Goal: Entertainment & Leisure: Consume media (video, audio)

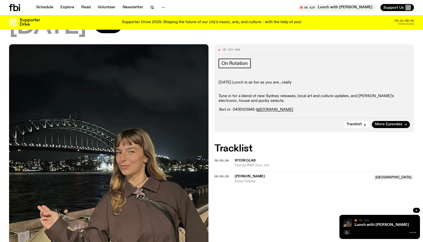
scroll to position [56, 0]
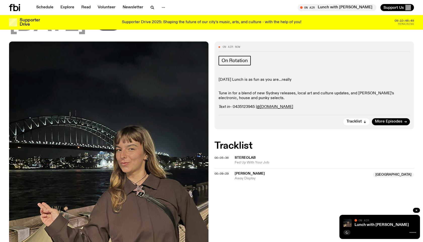
click at [239, 174] on span "[PERSON_NAME]" at bounding box center [250, 174] width 30 height 4
click at [244, 161] on span "Fed Up With Your Job" at bounding box center [324, 163] width 179 height 5
click at [241, 174] on span "[PERSON_NAME]" at bounding box center [250, 174] width 30 height 4
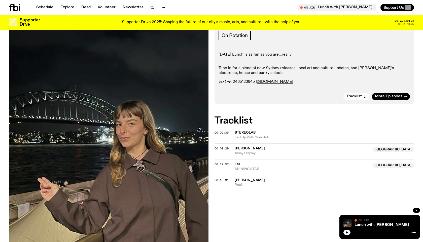
scroll to position [82, 0]
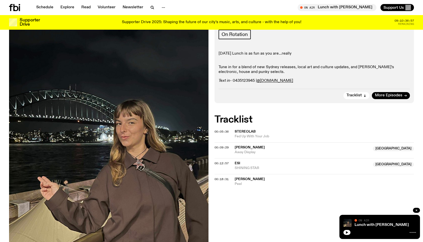
click at [239, 181] on span "[PERSON_NAME]" at bounding box center [250, 180] width 30 height 4
click at [242, 195] on span "c_h_l__o_e" at bounding box center [246, 196] width 23 height 4
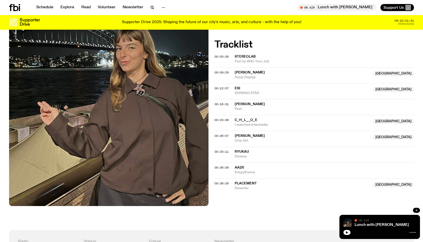
scroll to position [160, 0]
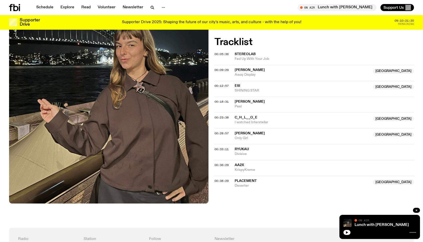
click at [244, 183] on span "Placement" at bounding box center [246, 181] width 22 height 4
click at [242, 151] on span "Ryukau" at bounding box center [242, 150] width 14 height 4
click at [244, 169] on span "KrispyKreme" at bounding box center [324, 170] width 179 height 5
click at [241, 182] on span "Placement" at bounding box center [246, 181] width 22 height 4
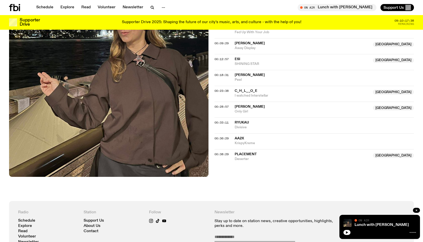
scroll to position [188, 0]
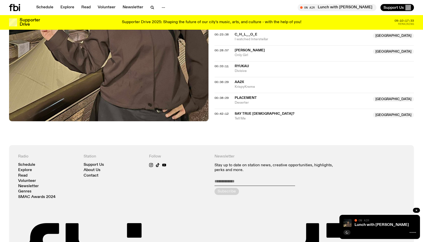
scroll to position [243, 0]
click at [242, 112] on span "Say True [DEMOGRAPHIC_DATA]?" at bounding box center [265, 114] width 60 height 4
click at [232, 125] on div "On Air Now On Rotation [DATE] Lunch is as fun as you are...really Tune in for a…" at bounding box center [211, 0] width 423 height 291
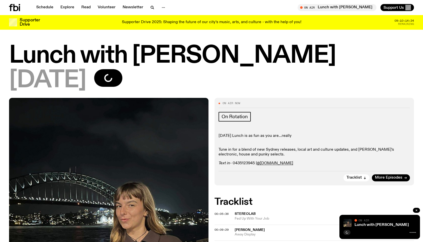
scroll to position [211, 0]
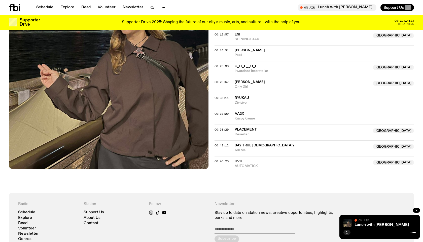
click at [243, 167] on span "AUTOMATICK" at bounding box center [302, 166] width 135 height 5
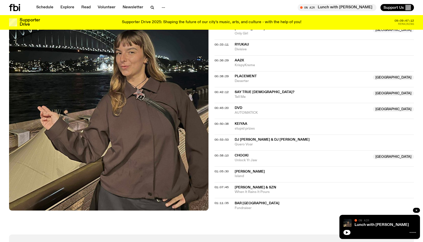
scroll to position [265, 0]
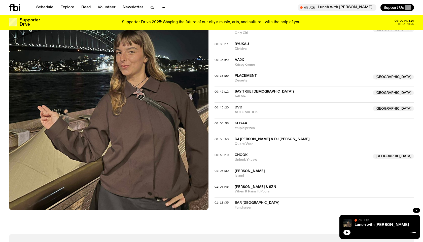
click at [249, 140] on span "DJ [PERSON_NAME] & DJ [PERSON_NAME]" at bounding box center [272, 140] width 75 height 4
click at [242, 187] on span "[PERSON_NAME] & SZN" at bounding box center [256, 187] width 42 height 4
click at [242, 206] on span "Fundraiser" at bounding box center [324, 208] width 179 height 5
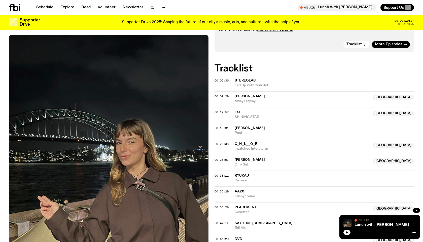
scroll to position [0, 0]
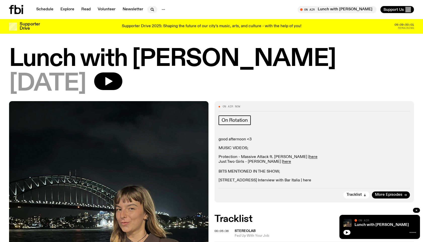
click at [150, 10] on icon "button" at bounding box center [152, 10] width 6 height 6
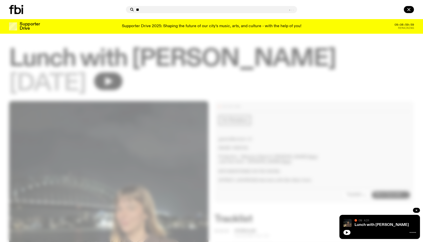
type input "*"
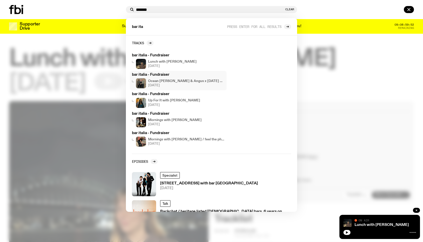
scroll to position [20, 0]
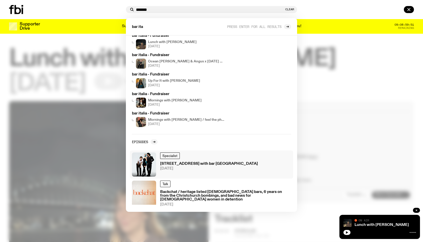
type input "*******"
click at [197, 164] on h3 "704 W HIGH ST with bar italia" at bounding box center [209, 164] width 98 height 4
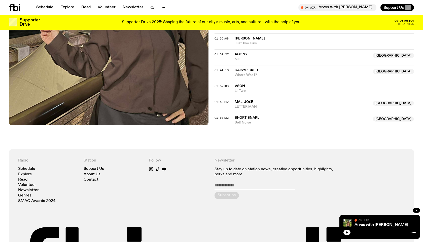
scroll to position [296, 0]
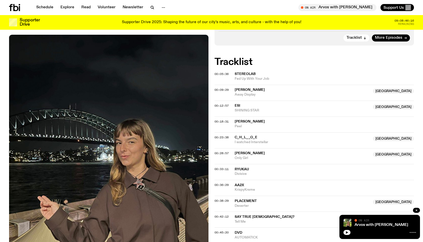
scroll to position [152, 0]
